Goal: Transaction & Acquisition: Purchase product/service

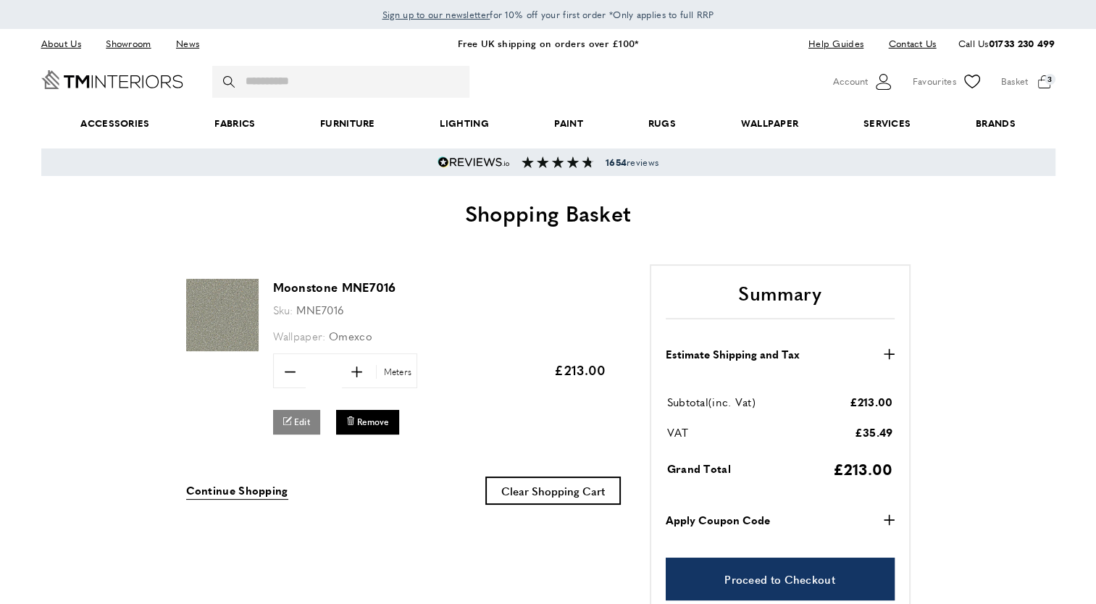
click at [301, 420] on span "Edit" at bounding box center [302, 422] width 16 height 12
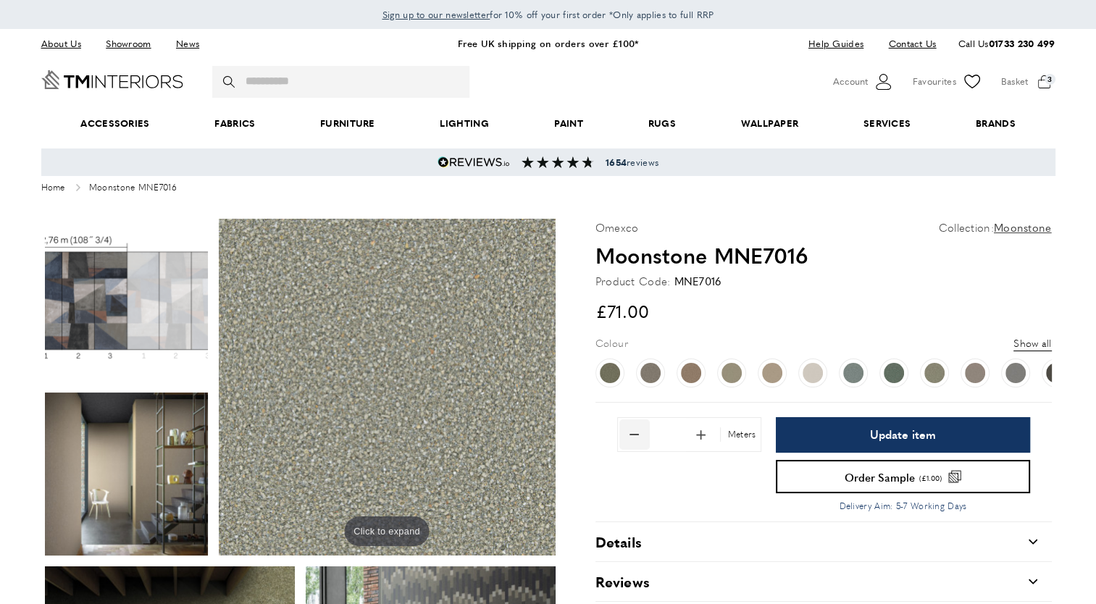
click at [629, 433] on span "Remove 1 from quantity" at bounding box center [634, 434] width 30 height 30
click at [630, 433] on span "Remove 1 from quantity" at bounding box center [634, 434] width 30 height 30
type input "*"
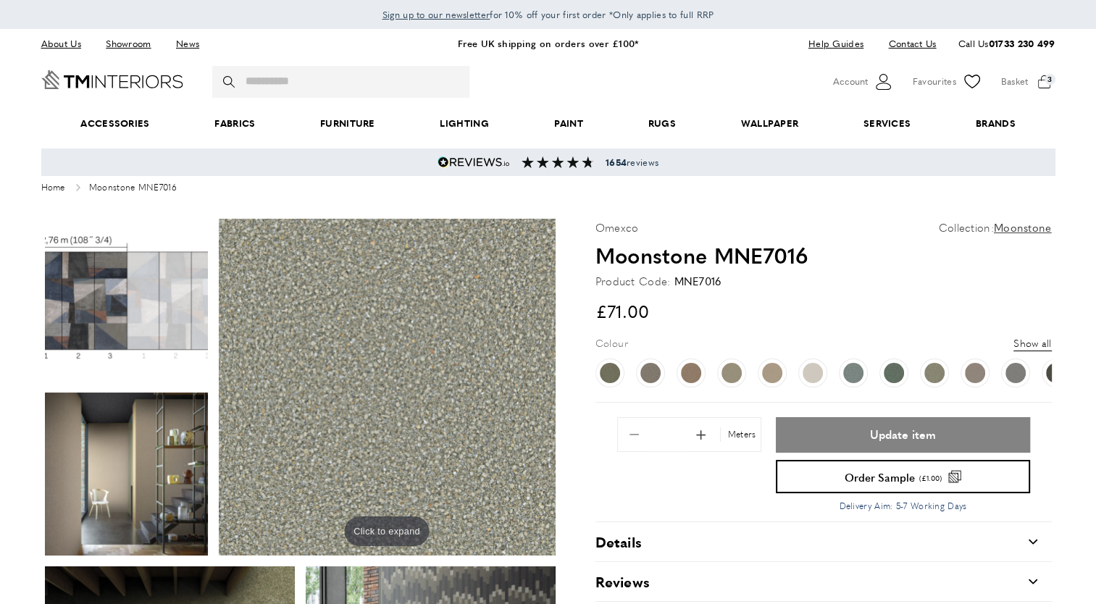
click at [875, 436] on span "Update item" at bounding box center [903, 435] width 66 height 12
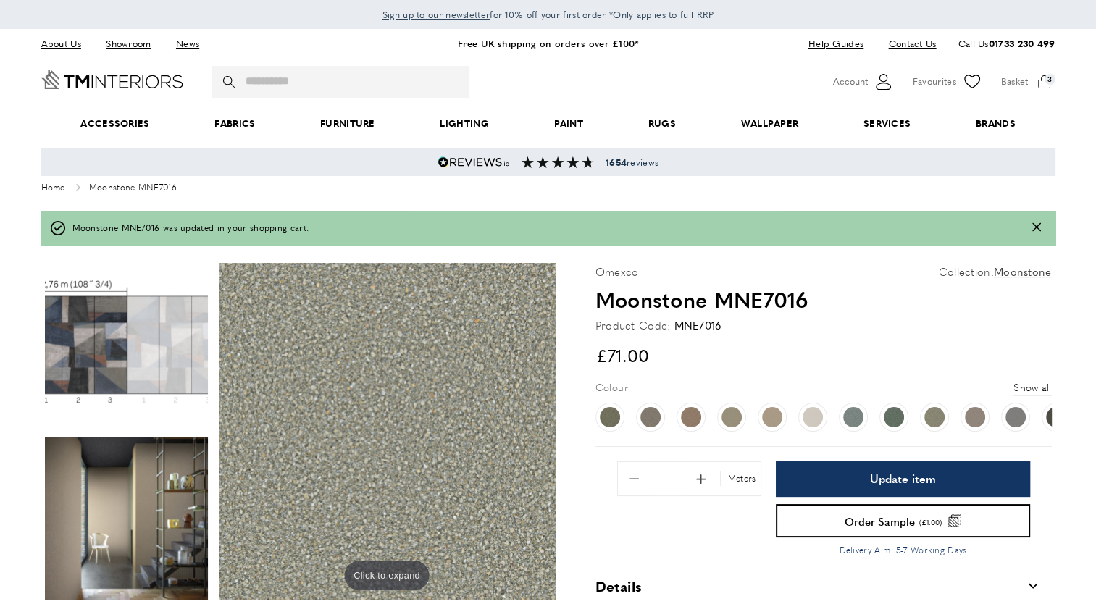
type input "*"
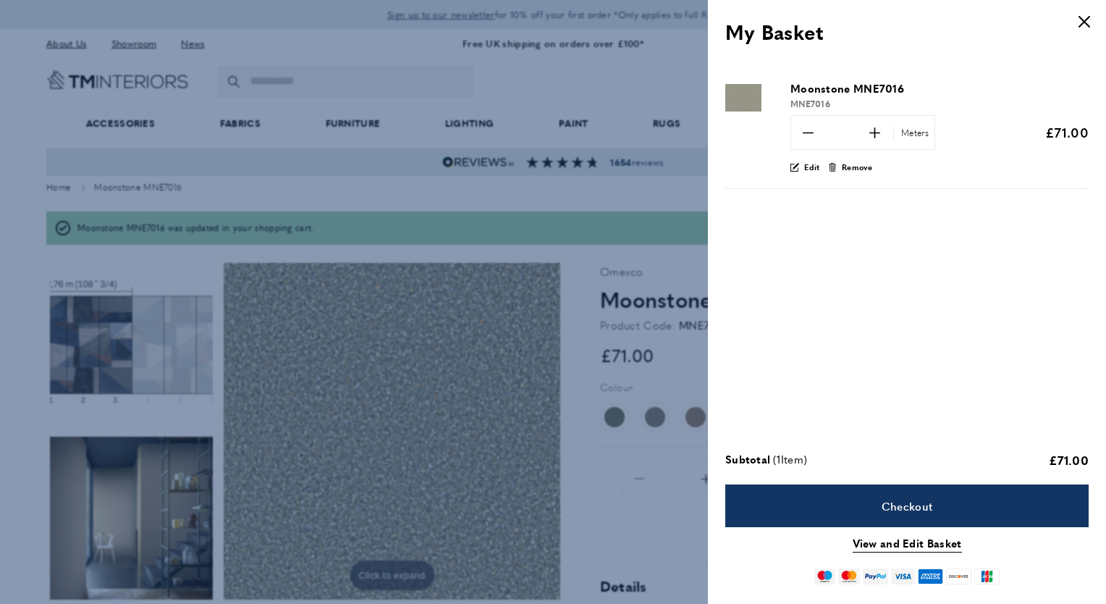
click at [330, 10] on div at bounding box center [553, 302] width 1106 height 604
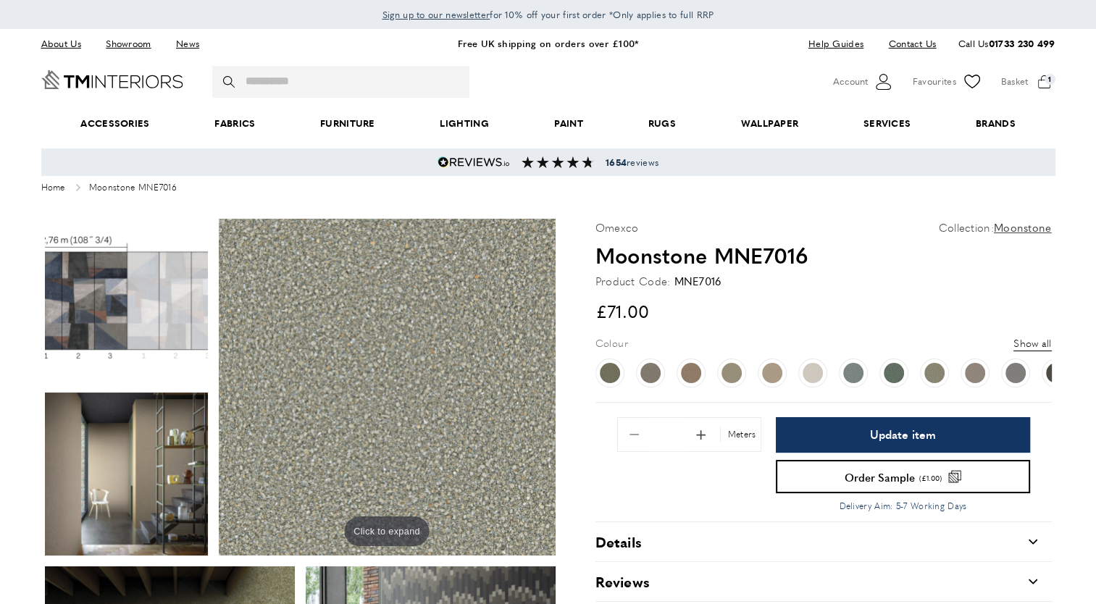
scroll to position [0, 1018]
